Goal: Information Seeking & Learning: Check status

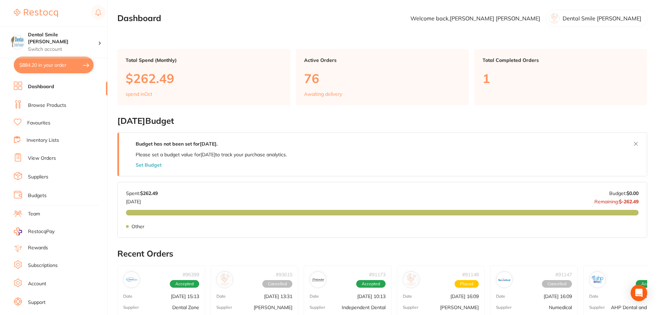
click at [30, 125] on link "Favourites" at bounding box center [38, 122] width 23 height 7
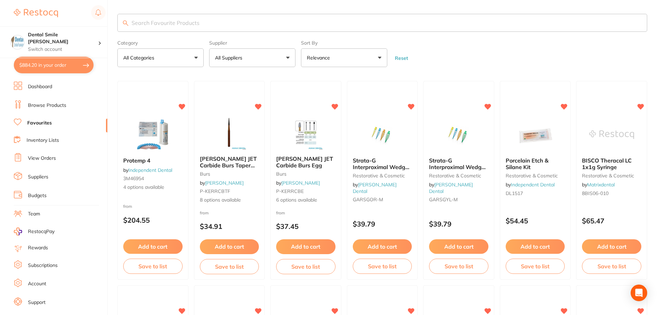
click at [217, 20] on input "search" at bounding box center [382, 23] width 530 height 18
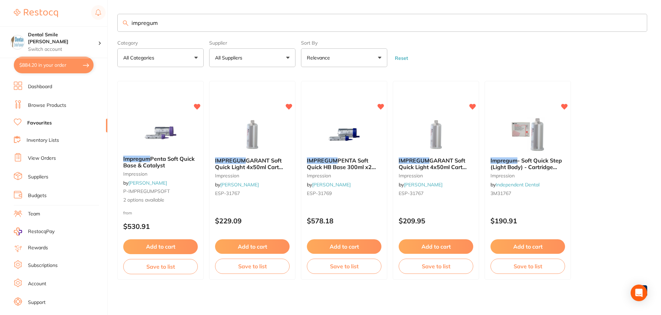
scroll to position [1, 0]
type input "impregum"
click at [142, 149] on div "Impregum Penta Soft Quick Base & Catalyst impression by Adam Dental P-IMPREGUMP…" at bounding box center [160, 179] width 86 height 60
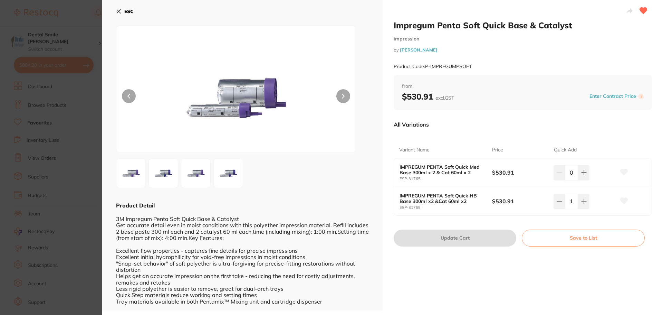
scroll to position [1, 0]
click at [234, 89] on img at bounding box center [236, 96] width 144 height 109
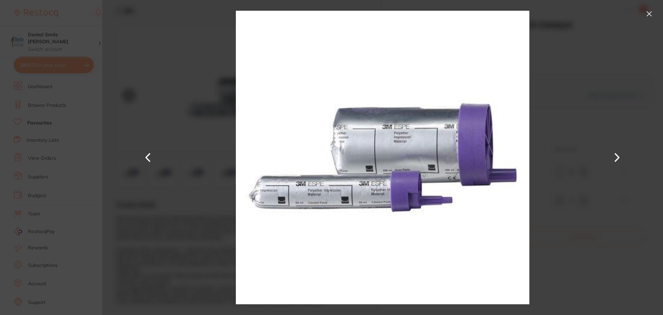
click at [68, 139] on section "Impregum Penta Soft Quick Base & Catalyst impression by [PERSON_NAME] Product C…" at bounding box center [331, 157] width 663 height 315
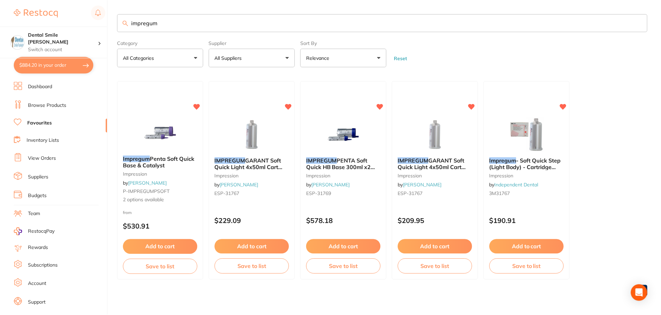
scroll to position [1, 0]
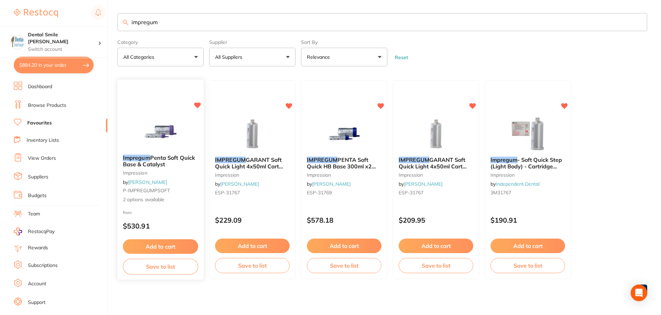
click at [156, 150] on div "Impregum Penta Soft Quick Base & Catalyst impression by Adam Dental P-IMPREGUMP…" at bounding box center [160, 179] width 86 height 60
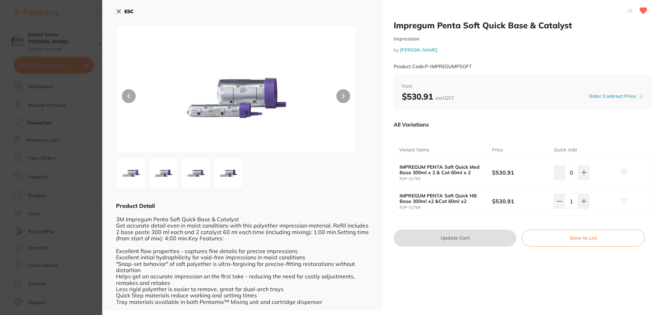
drag, startPoint x: 95, startPoint y: 184, endPoint x: 107, endPoint y: 182, distance: 11.5
click at [96, 184] on section "Impregum Penta Soft Quick Base & Catalyst impression by [PERSON_NAME] Product C…" at bounding box center [331, 157] width 663 height 315
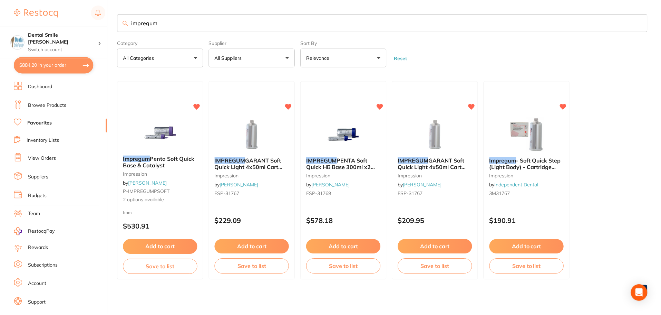
scroll to position [1, 0]
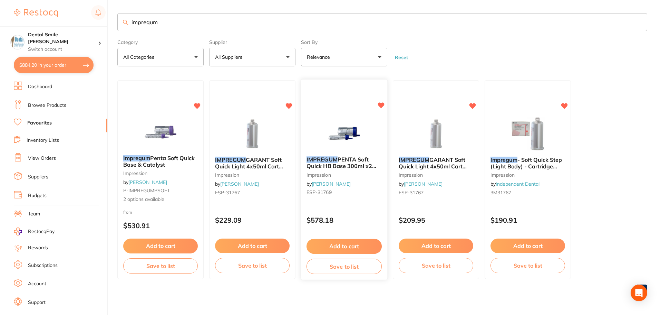
click at [354, 159] on span "PENTA Soft Quick HB Base 300ml x2 &Cat 60ml x2" at bounding box center [342, 166] width 70 height 20
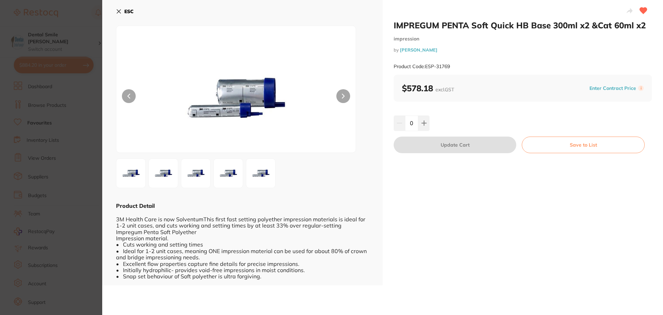
click at [63, 169] on section "IMPREGUM PENTA Soft Quick HB Base 300ml x2 &Cat 60ml x2 impression by Henry Sch…" at bounding box center [331, 157] width 663 height 315
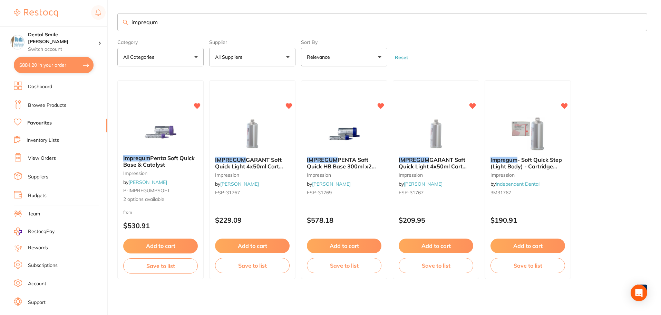
drag, startPoint x: 48, startPoint y: 174, endPoint x: 42, endPoint y: 179, distance: 8.1
click at [42, 179] on link "Suppliers" at bounding box center [38, 176] width 20 height 7
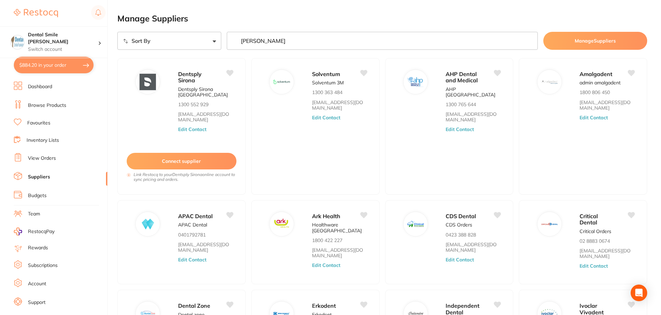
type input "adam"
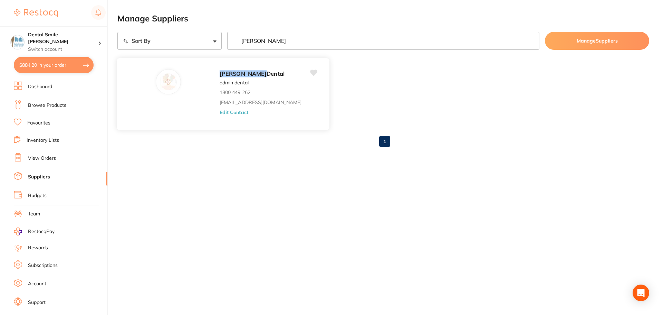
click at [220, 114] on button "Edit Contact" at bounding box center [234, 112] width 29 height 6
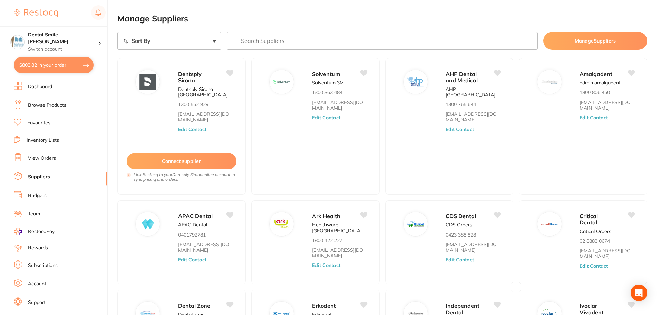
click at [52, 103] on link "Browse Products" at bounding box center [47, 105] width 38 height 7
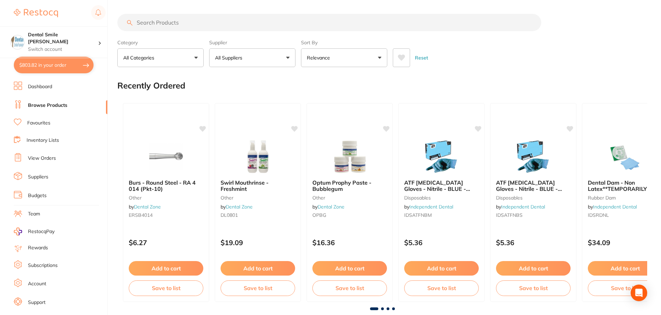
drag, startPoint x: 177, startPoint y: 14, endPoint x: 174, endPoint y: 19, distance: 5.7
click at [175, 17] on input "search" at bounding box center [329, 22] width 424 height 17
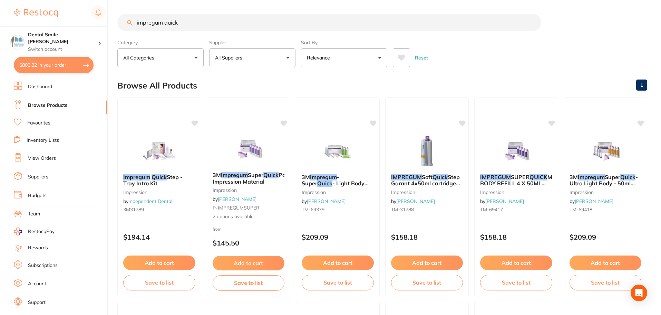
click at [205, 20] on input "impregum quick" at bounding box center [329, 22] width 424 height 17
type input "impregum quick soft"
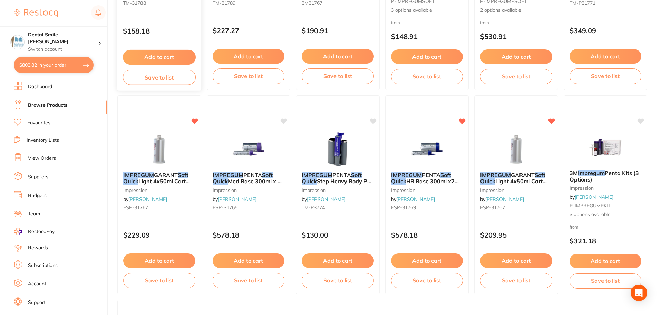
scroll to position [207, 0]
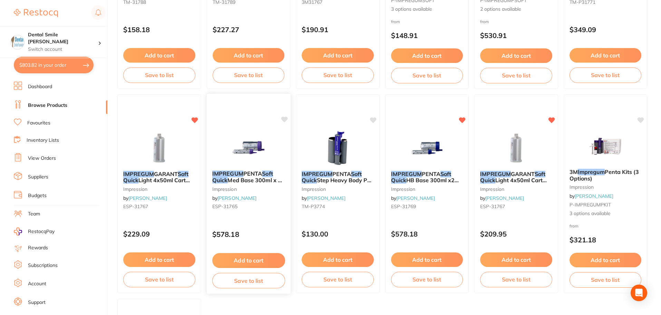
click at [266, 161] on img at bounding box center [248, 147] width 45 height 35
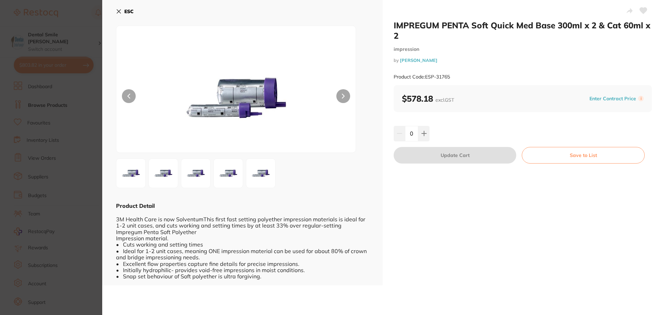
click at [71, 112] on section "IMPREGUM PENTA Soft Quick Med Base 300ml x 2 & Cat 60ml x 2 impression by [PERS…" at bounding box center [331, 157] width 663 height 315
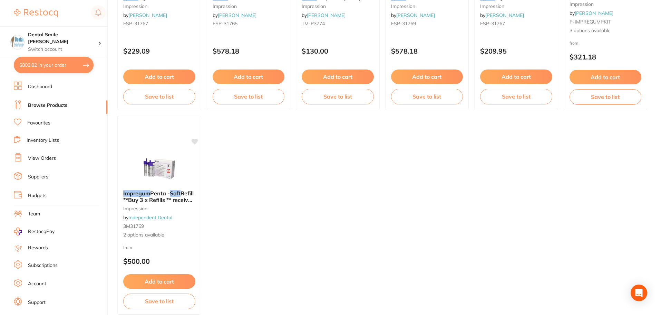
scroll to position [414, 0]
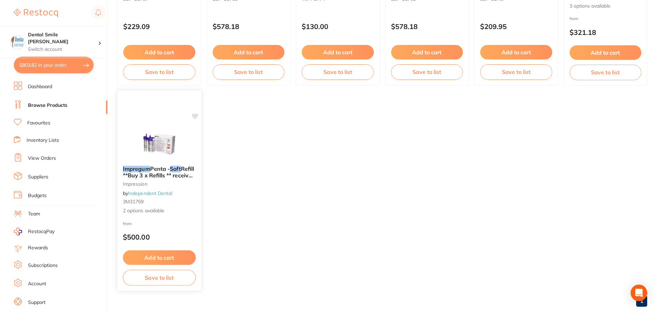
click at [166, 147] on img at bounding box center [159, 142] width 45 height 35
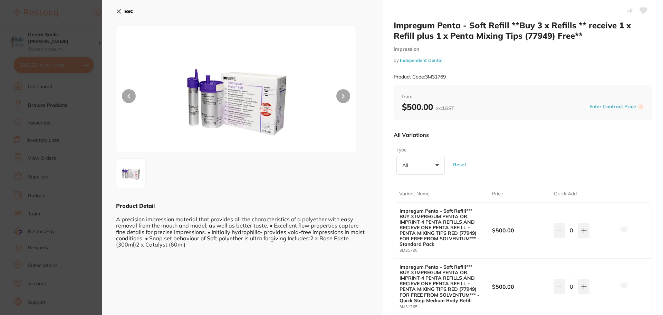
drag, startPoint x: 58, startPoint y: 183, endPoint x: 84, endPoint y: 183, distance: 25.6
click at [58, 183] on section "Impregum Penta - Soft Refill **Buy 3 x Refills ** receive 1 x Refill plus 1 x P…" at bounding box center [331, 157] width 663 height 315
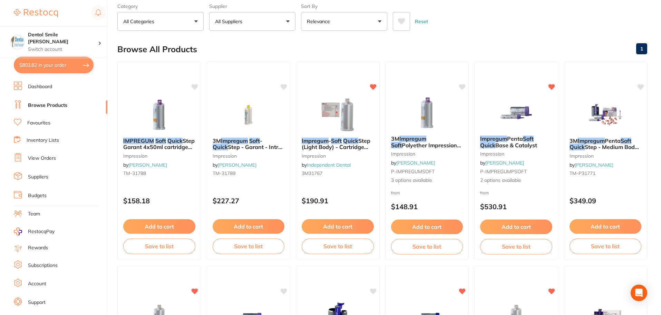
scroll to position [35, 0]
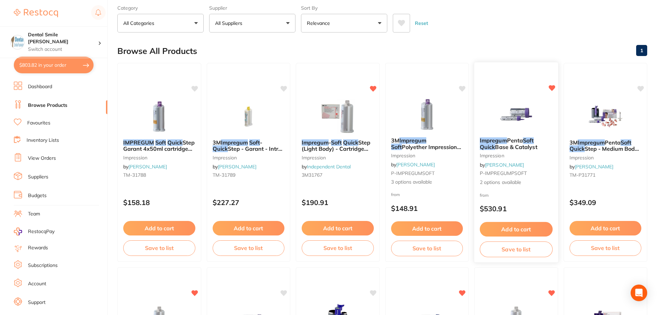
click at [513, 160] on div "Impregum Penta Soft Quick Base & Catalyst impression by [PERSON_NAME] P-IMPREGU…" at bounding box center [517, 162] width 84 height 60
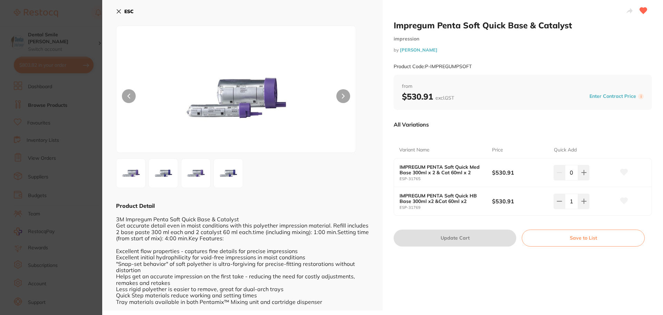
scroll to position [1, 0]
click at [61, 169] on section "Impregum Penta Soft Quick Base & Catalyst impression by [PERSON_NAME] Product C…" at bounding box center [331, 157] width 663 height 315
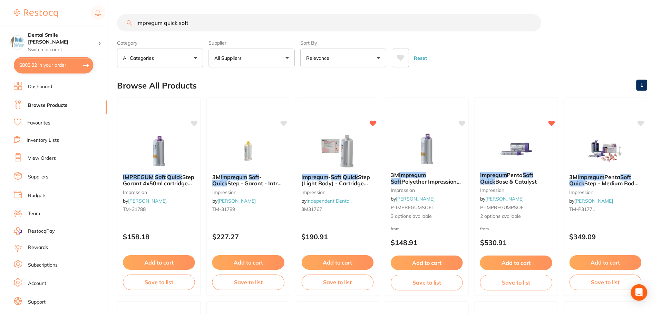
scroll to position [35, 0]
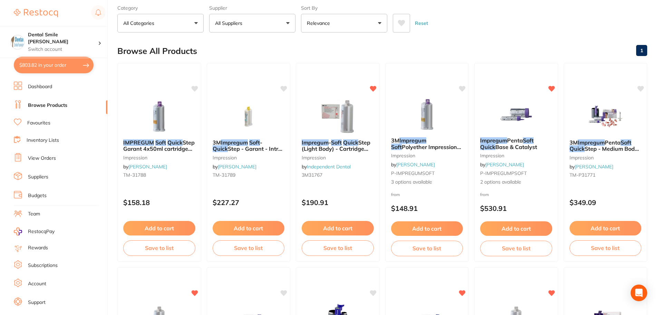
click at [50, 87] on link "Dashboard" at bounding box center [40, 86] width 24 height 7
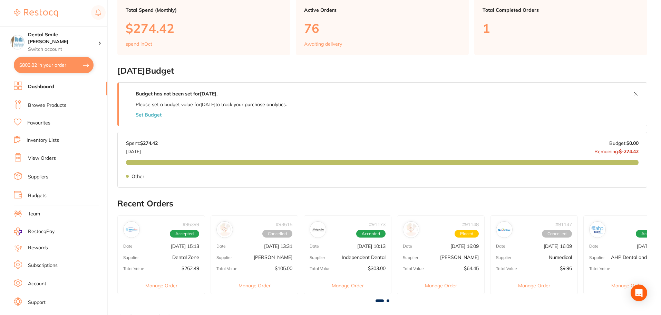
scroll to position [138, 0]
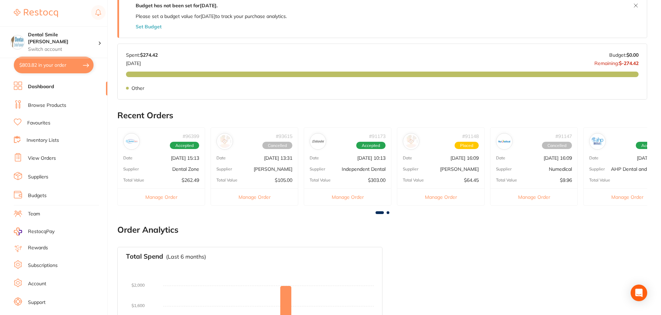
click at [178, 171] on p "Dental Zone" at bounding box center [185, 169] width 27 height 6
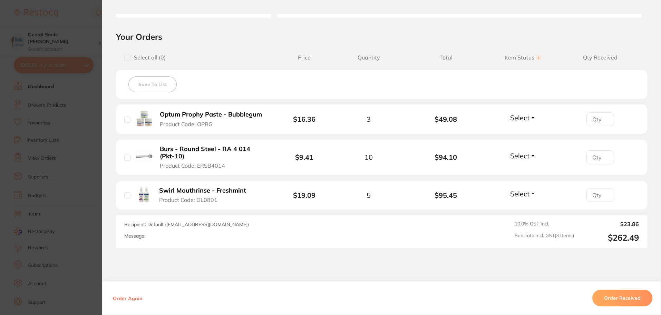
click at [79, 169] on section "Order ID: Restocq- 96399 Order Information Accepted Order Order Date [DATE] 15:…" at bounding box center [330, 157] width 661 height 315
